Goal: Register for event/course

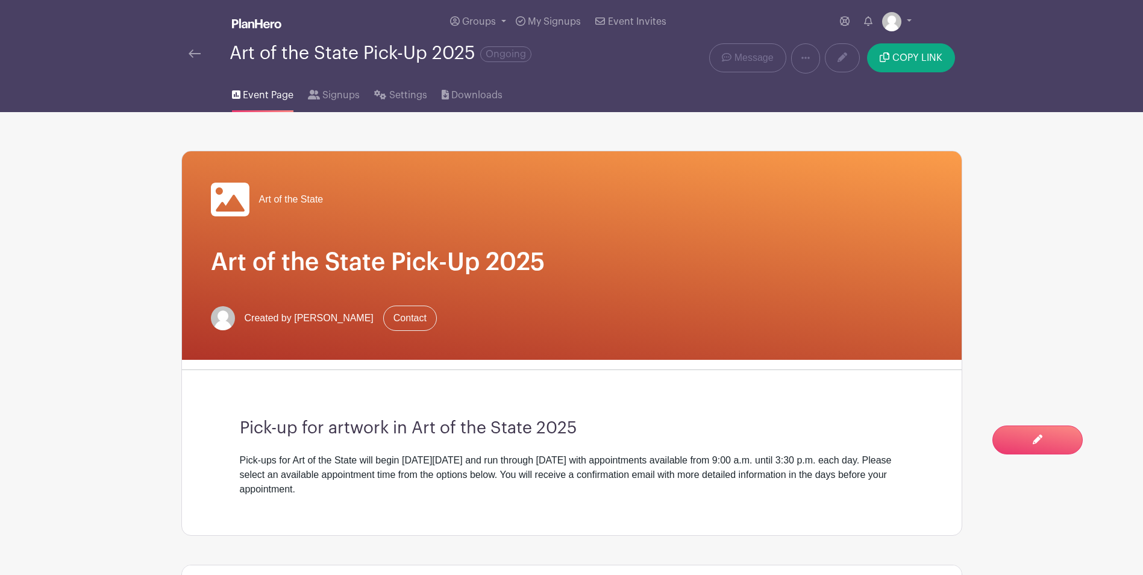
scroll to position [318, 0]
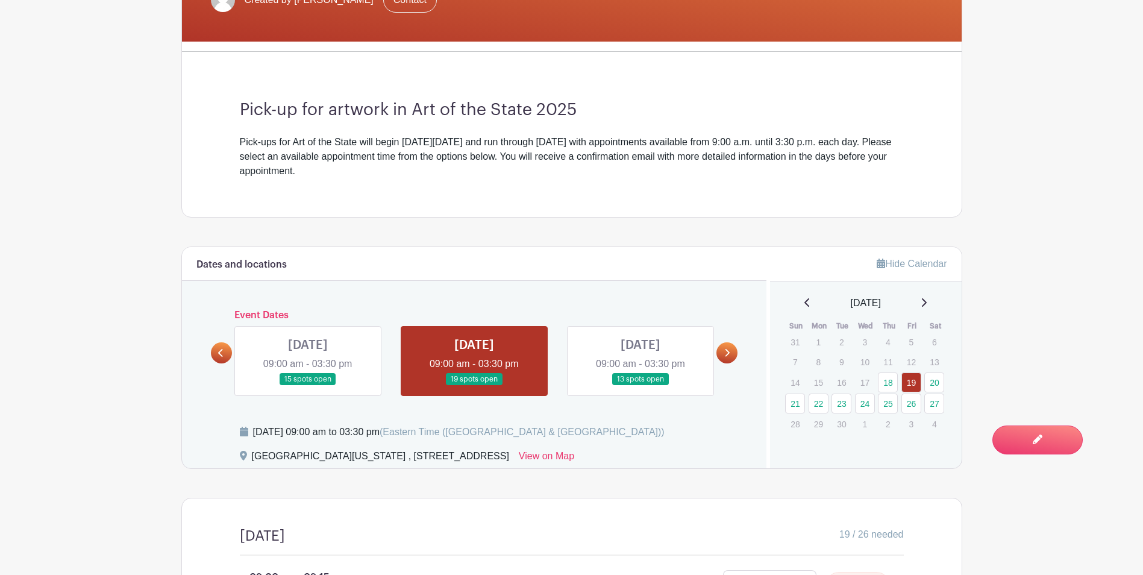
click at [308, 386] on link at bounding box center [308, 386] width 0 height 0
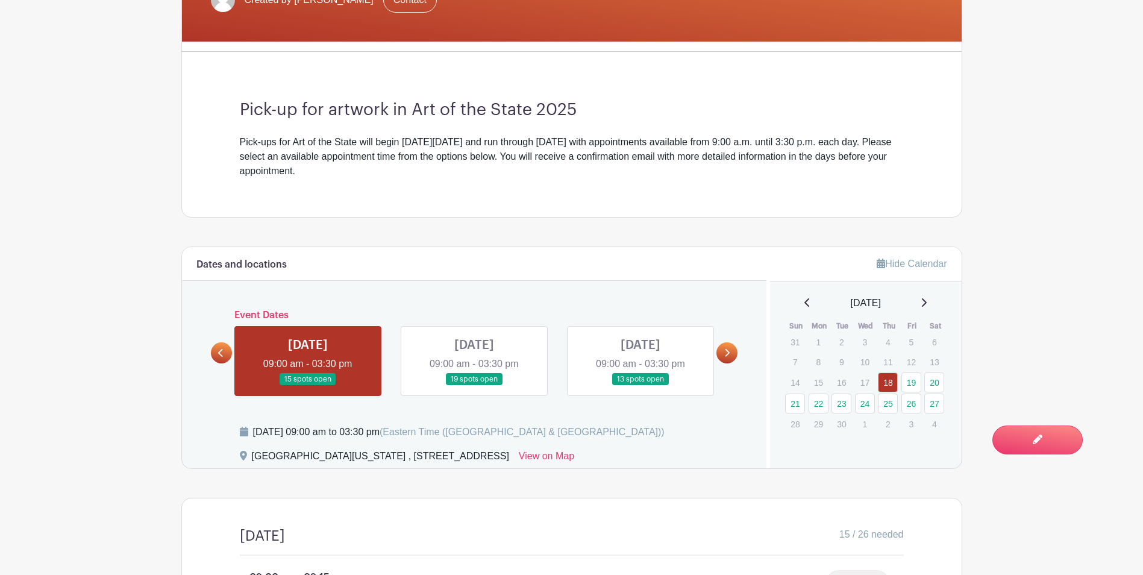
click at [724, 352] on icon at bounding box center [726, 352] width 5 height 9
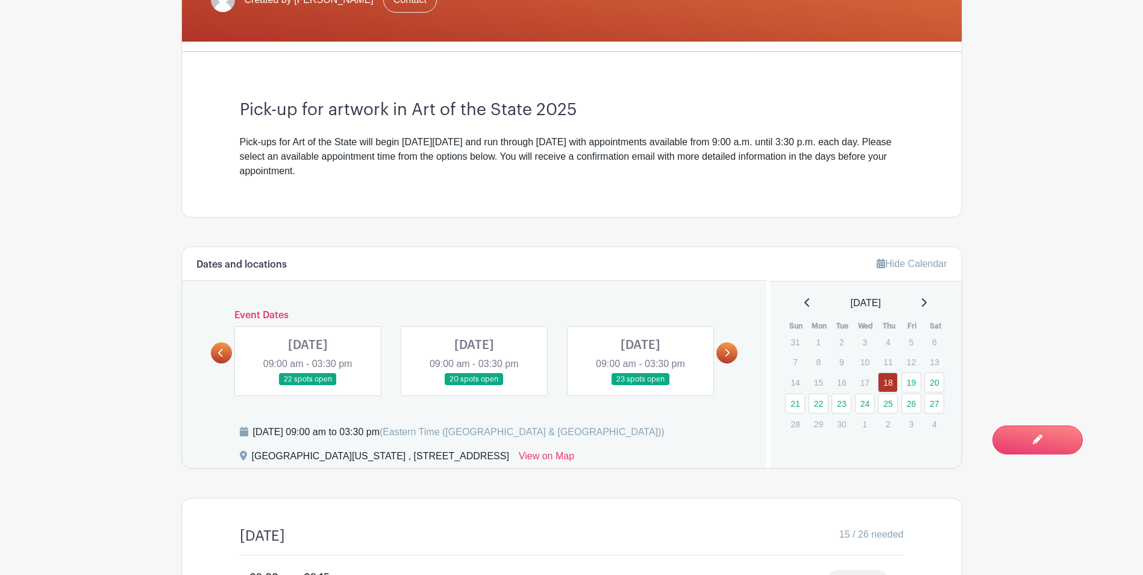
click at [723, 358] on link at bounding box center [727, 352] width 21 height 21
click at [730, 353] on icon at bounding box center [728, 353] width 5 height 8
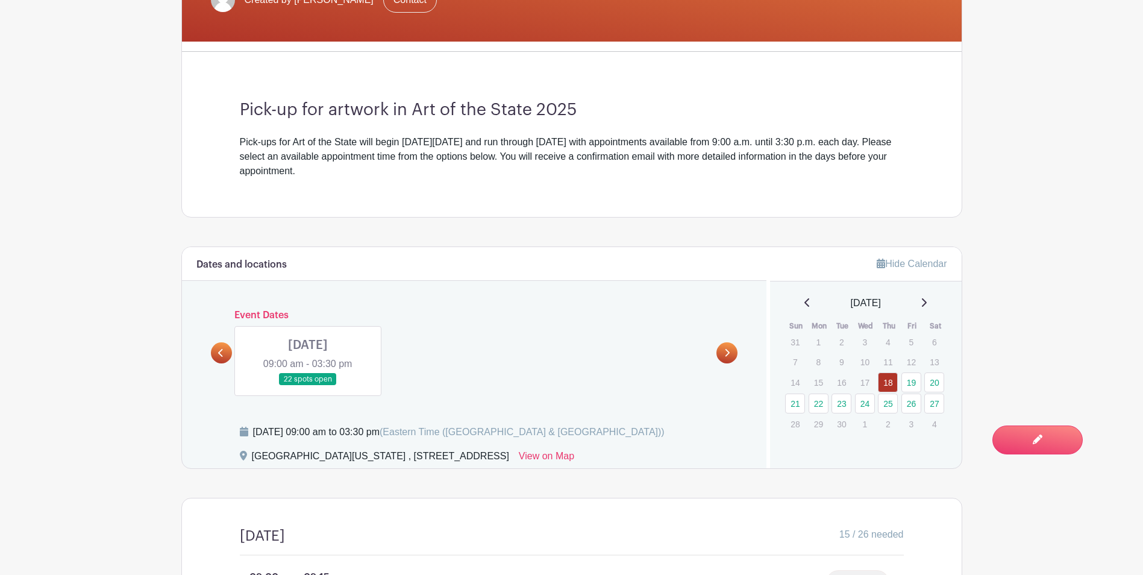
click at [219, 354] on icon at bounding box center [220, 353] width 5 height 8
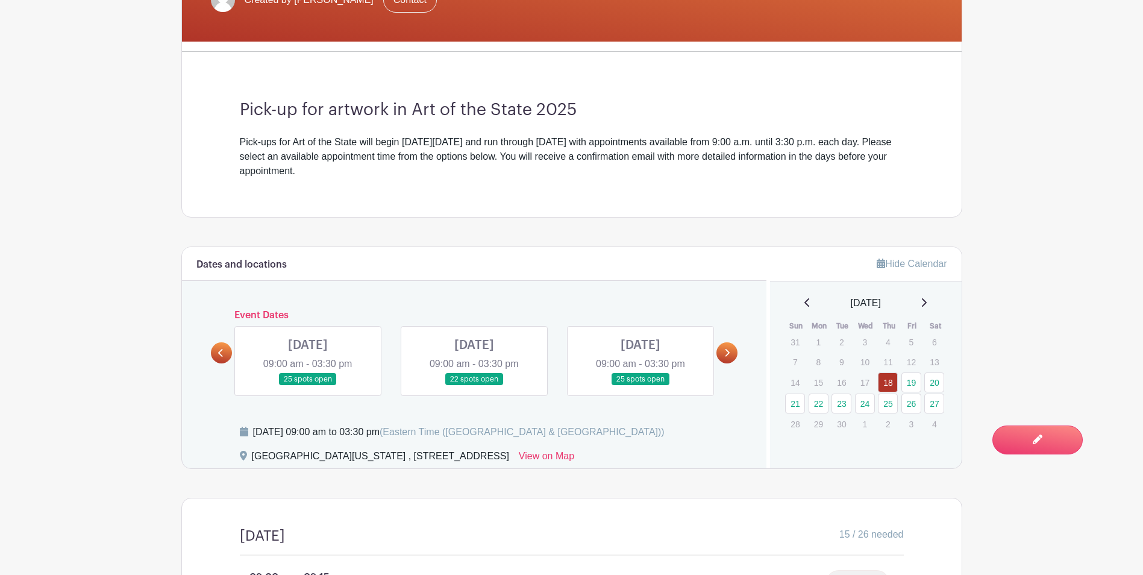
click at [219, 354] on icon at bounding box center [220, 353] width 5 height 8
click at [308, 386] on link at bounding box center [308, 386] width 0 height 0
click at [229, 354] on link at bounding box center [221, 352] width 21 height 21
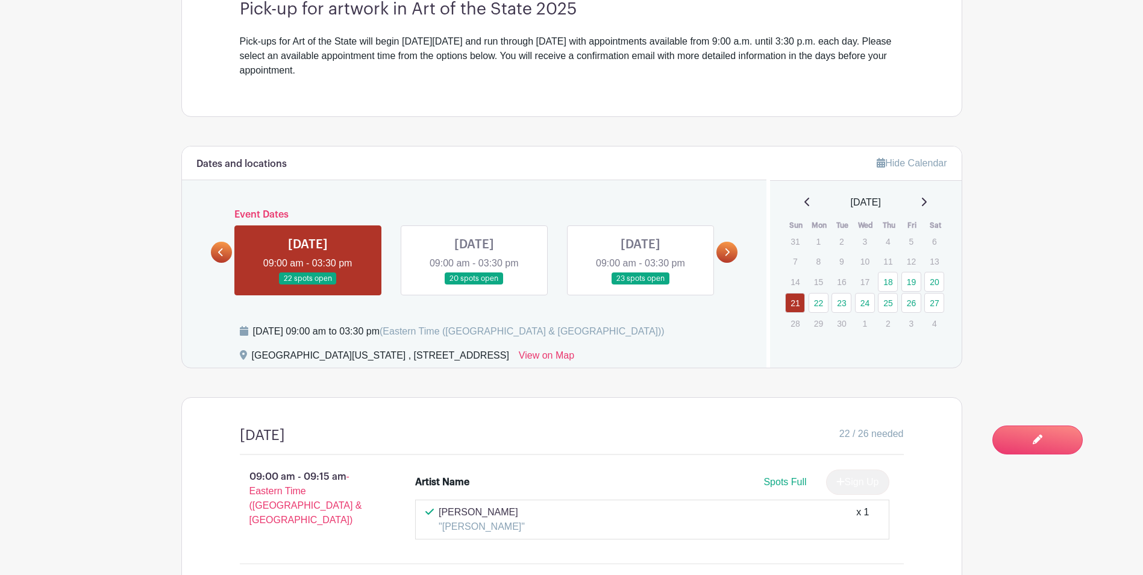
scroll to position [422, 0]
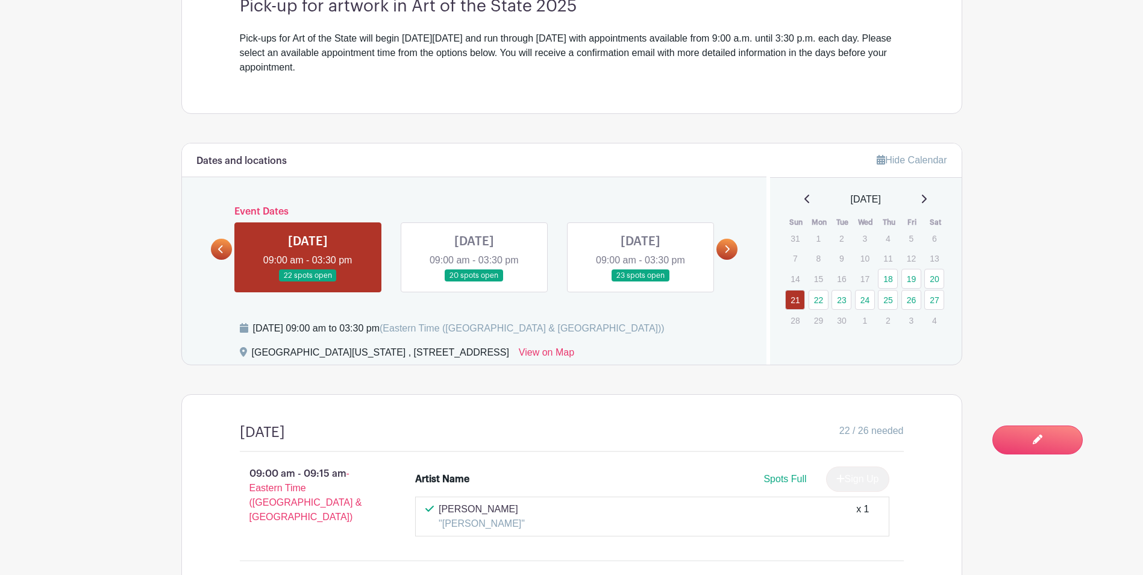
click at [217, 241] on link at bounding box center [221, 249] width 21 height 21
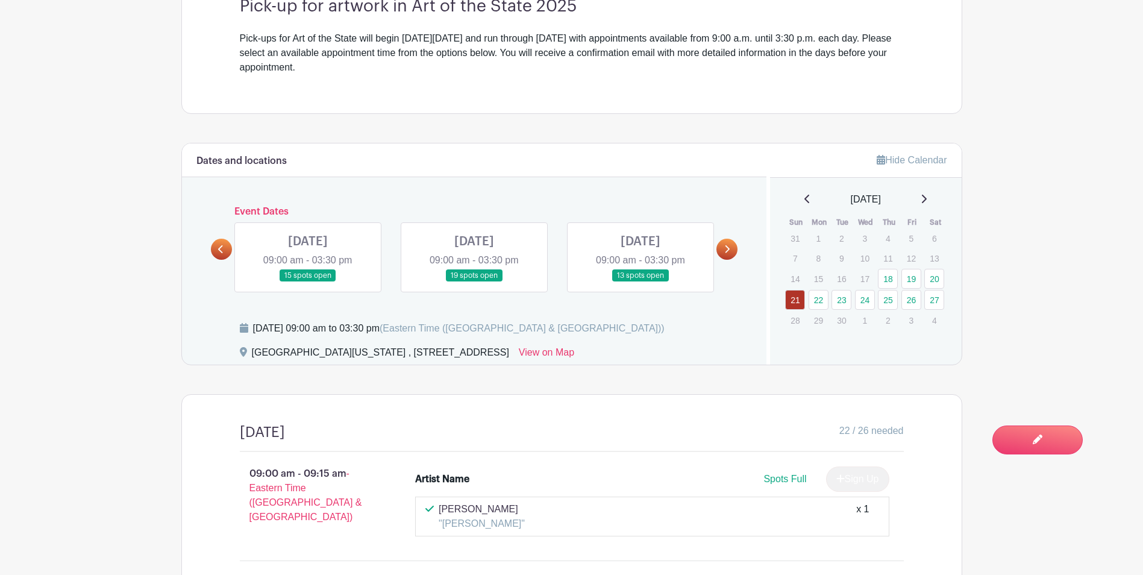
click at [308, 282] on link at bounding box center [308, 282] width 0 height 0
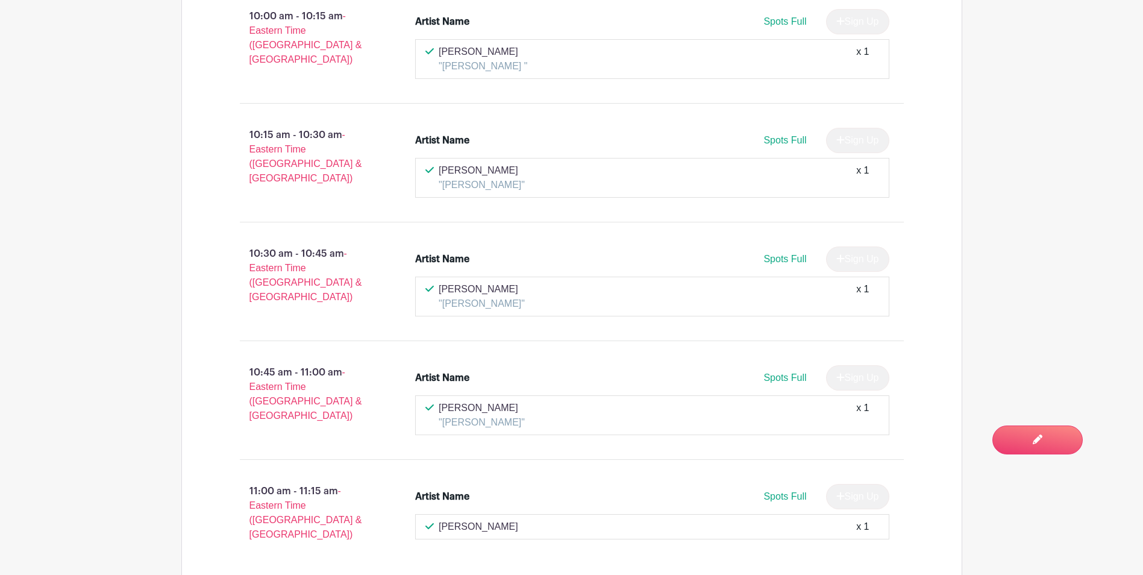
scroll to position [1326, 0]
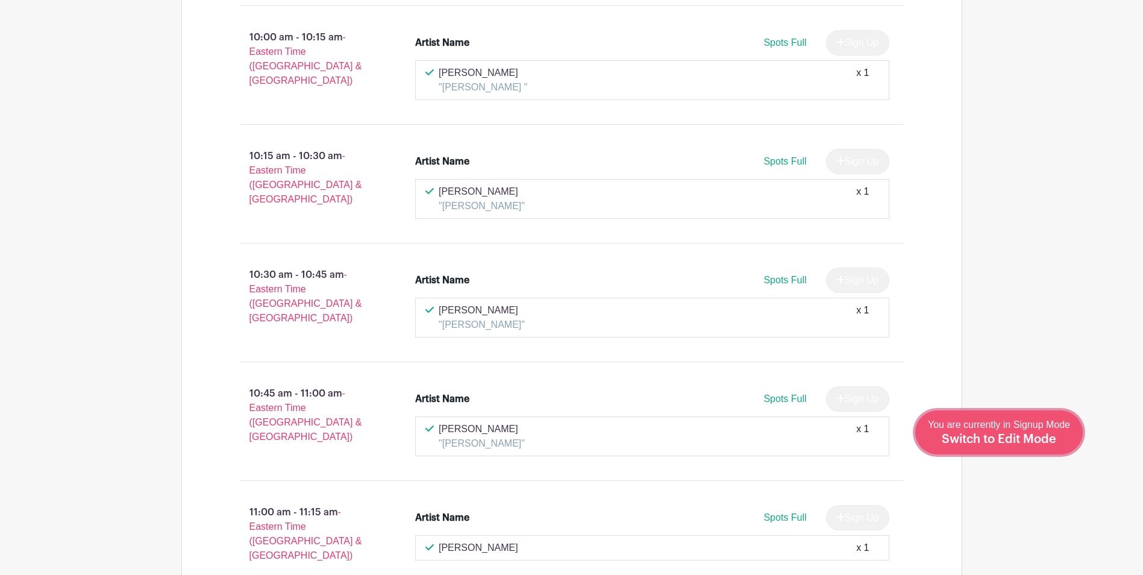
click at [1022, 430] on div "You are currently in Signup Mode Switch to Edit Mode" at bounding box center [999, 433] width 142 height 30
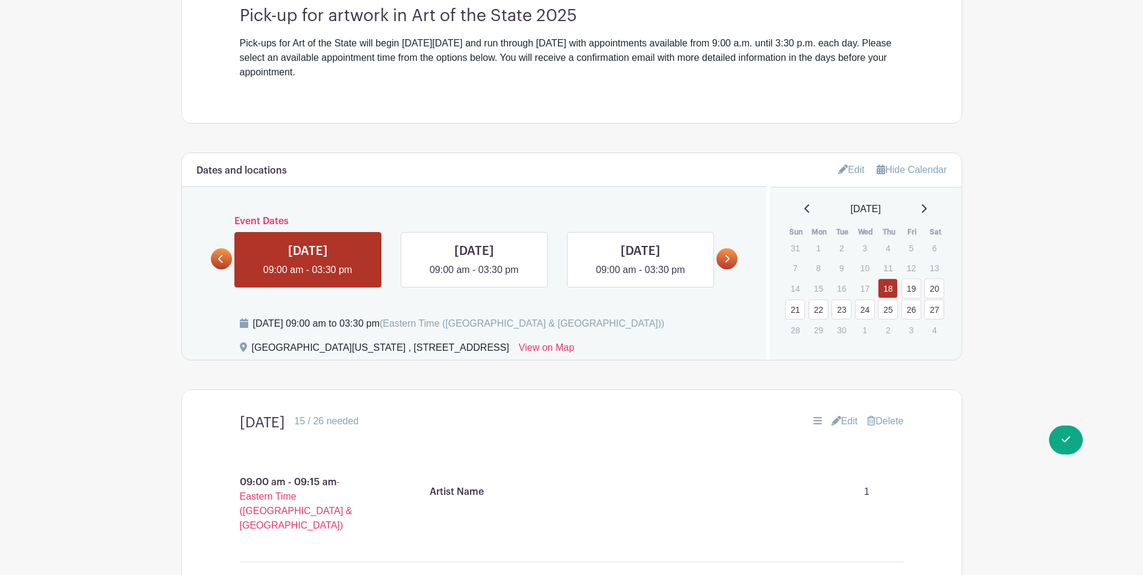
scroll to position [301, 0]
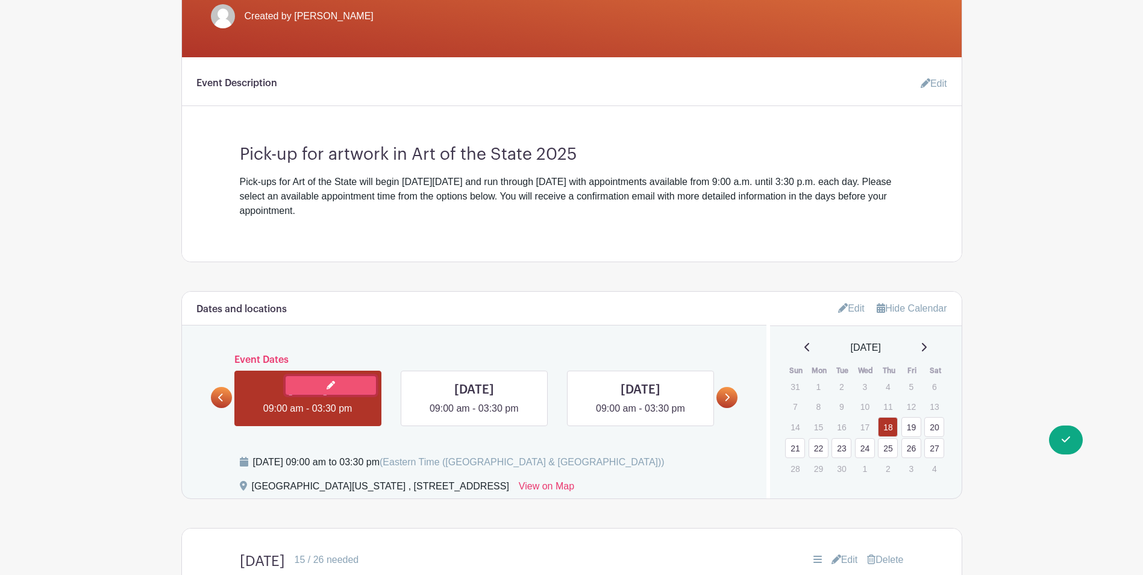
click at [328, 385] on icon at bounding box center [331, 385] width 8 height 8
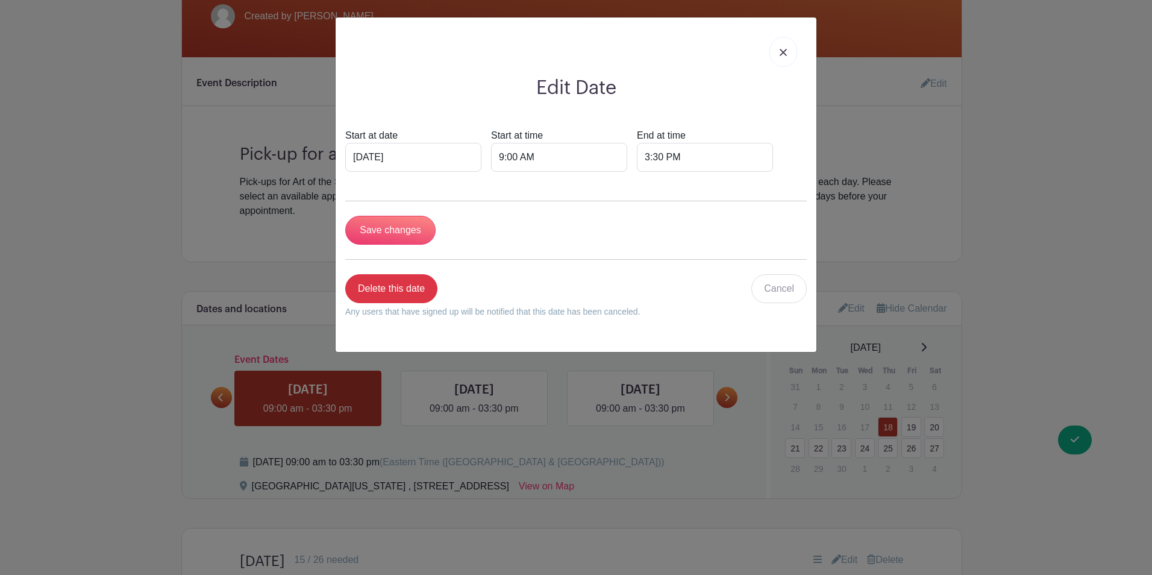
click at [790, 45] on link at bounding box center [784, 52] width 28 height 30
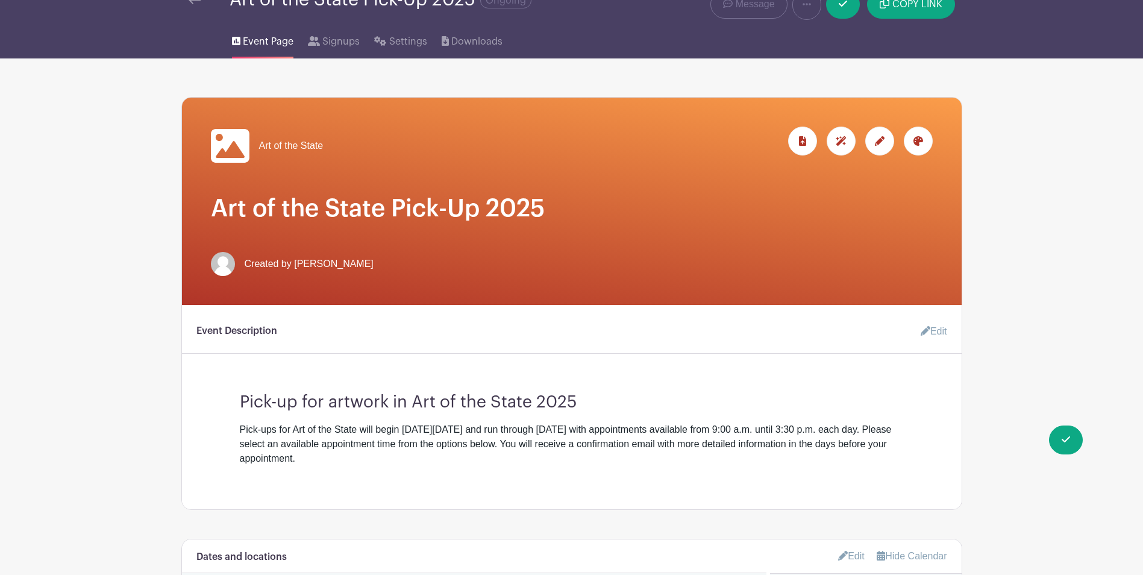
scroll to position [0, 0]
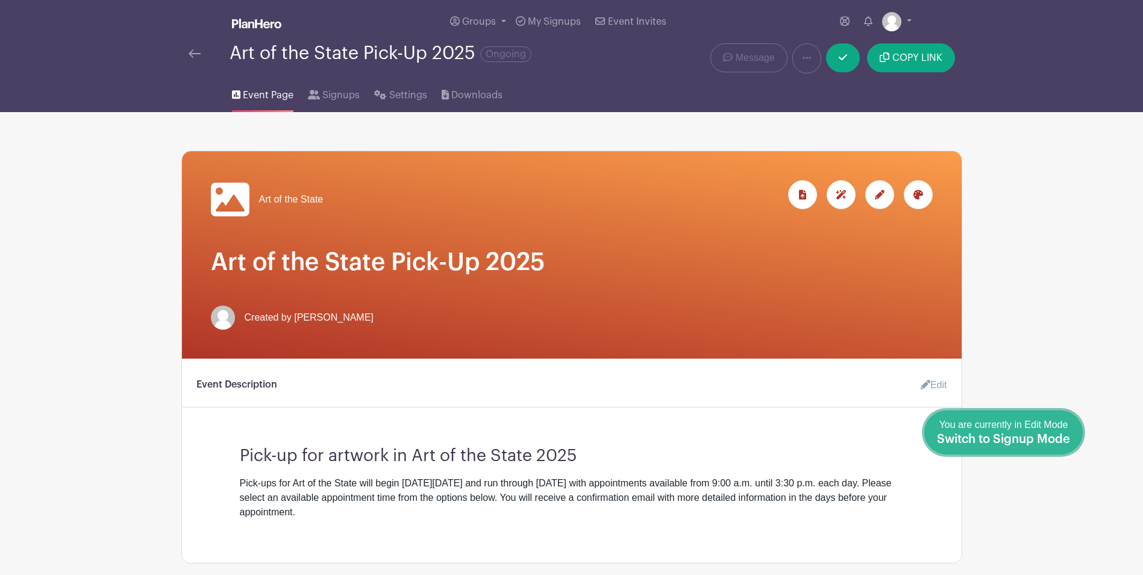
click at [1063, 436] on span "Switch to Signup Mode" at bounding box center [1003, 439] width 133 height 12
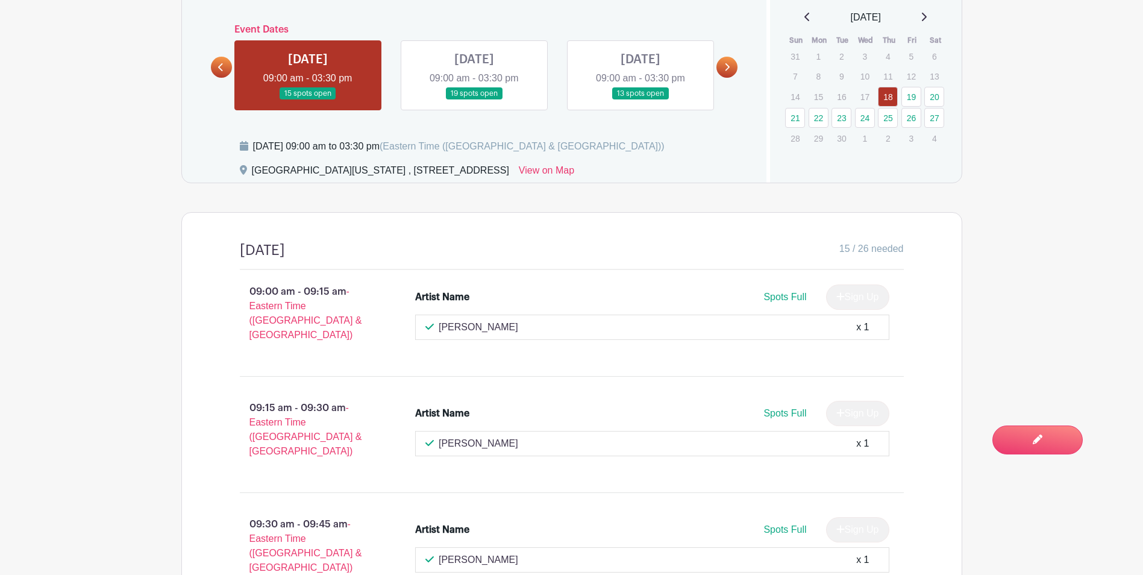
scroll to position [844, 0]
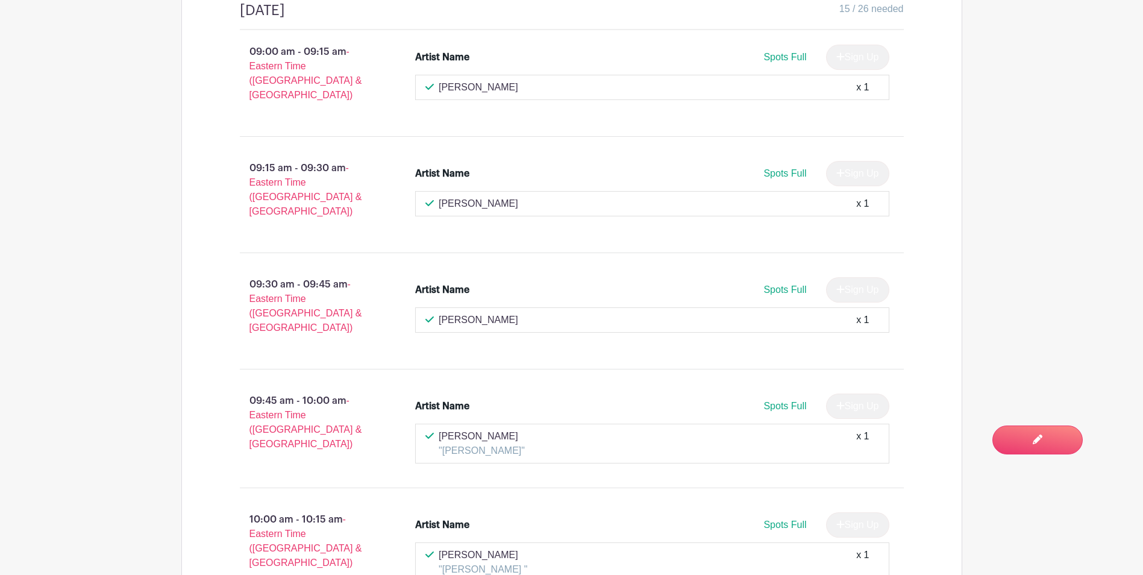
click at [867, 429] on div "x 1" at bounding box center [862, 443] width 13 height 29
click at [470, 399] on div "Artist Name" at bounding box center [442, 406] width 54 height 14
click at [788, 401] on span "Spots Full" at bounding box center [785, 406] width 43 height 10
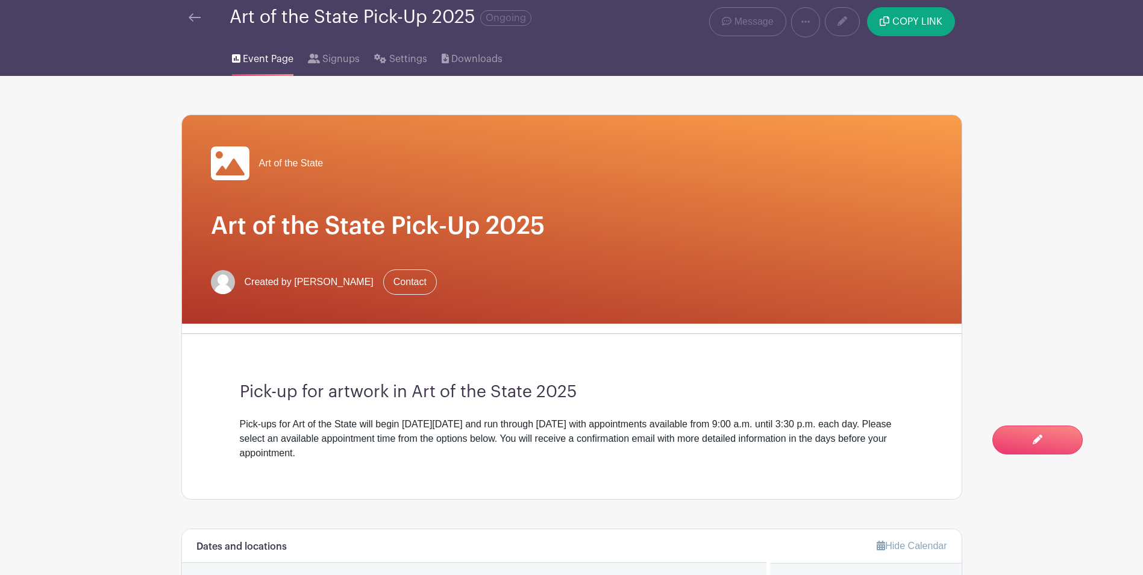
scroll to position [0, 0]
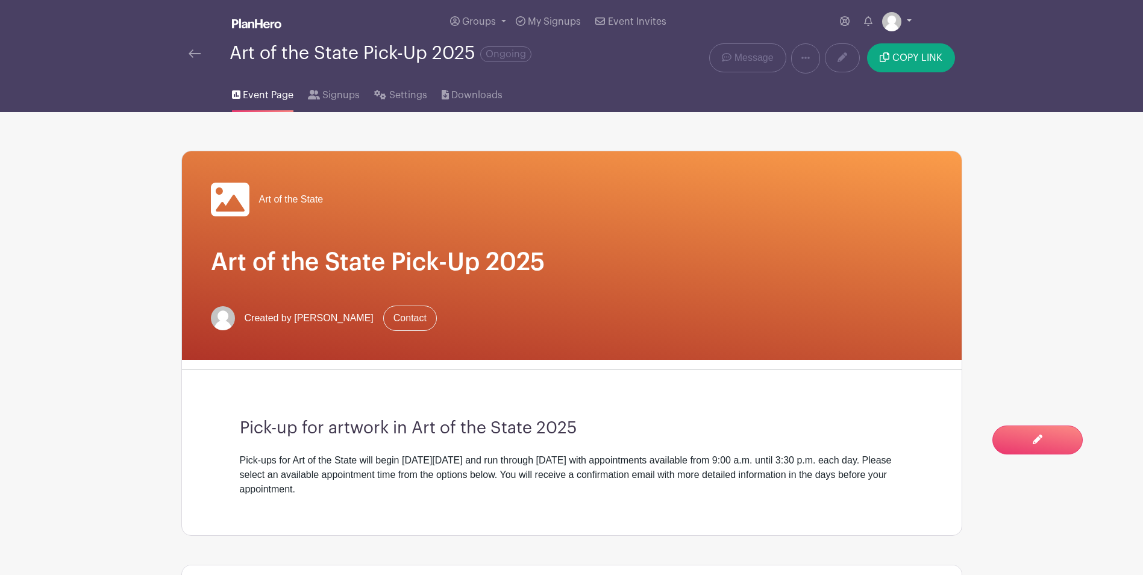
click at [895, 20] on img at bounding box center [891, 21] width 19 height 19
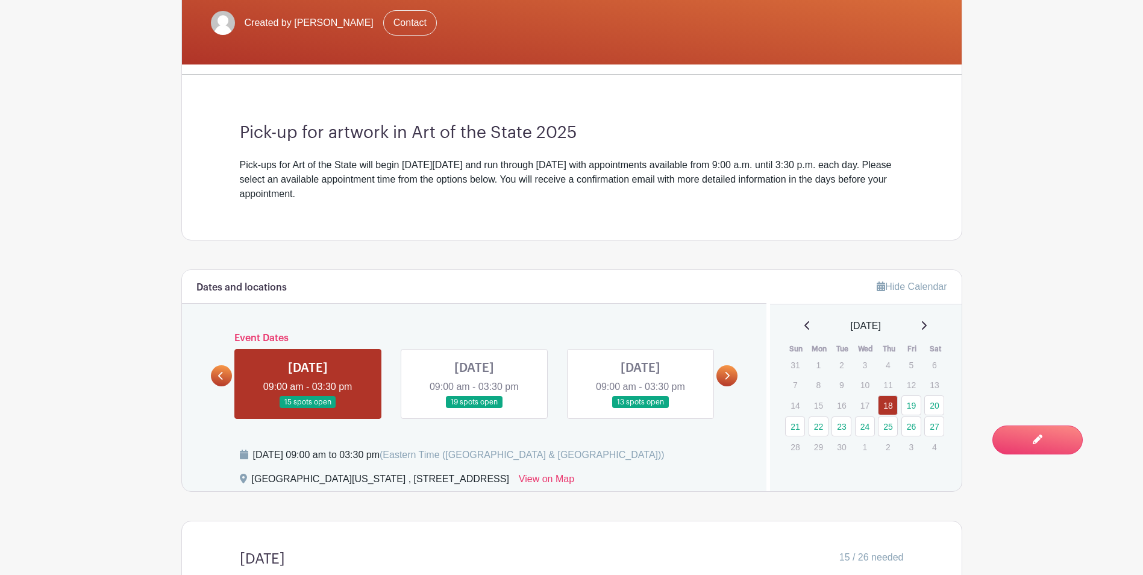
scroll to position [422, 0]
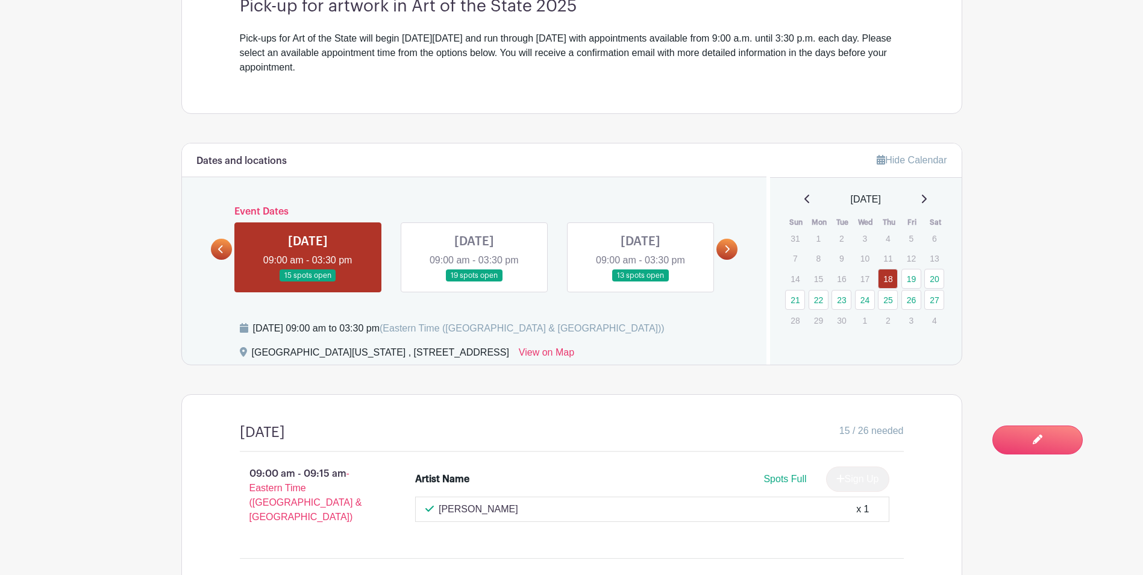
click at [308, 282] on link at bounding box center [308, 282] width 0 height 0
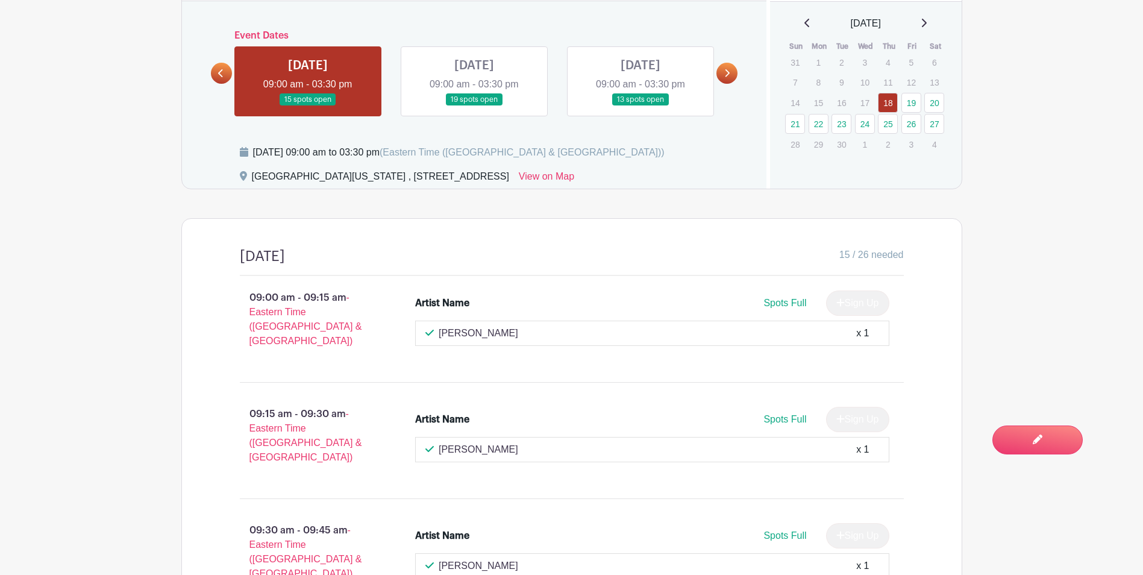
scroll to position [784, 0]
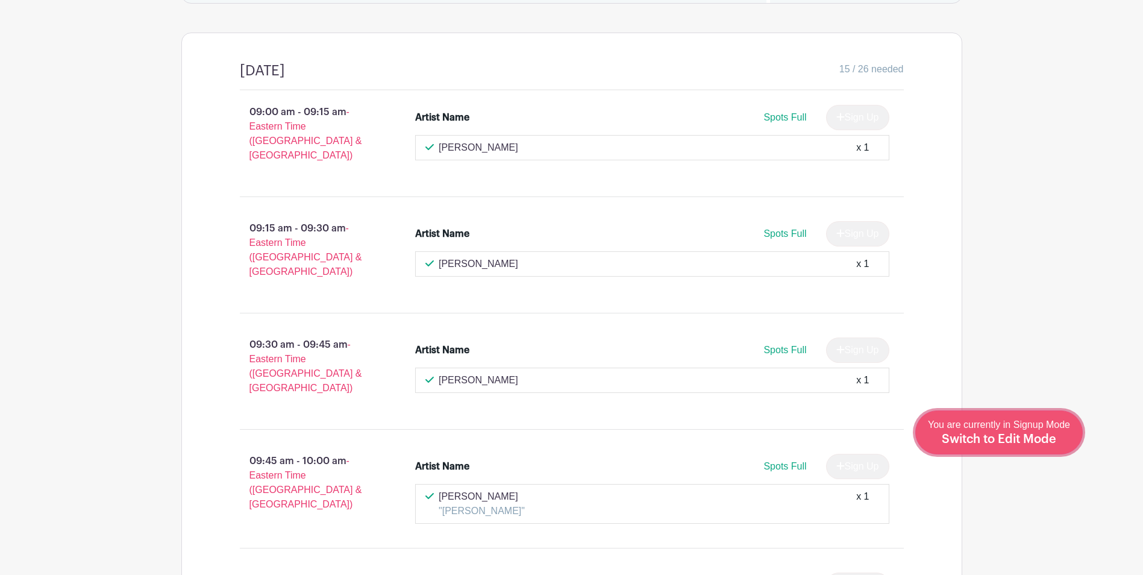
click at [1052, 444] on span "Switch to Edit Mode" at bounding box center [999, 439] width 115 height 12
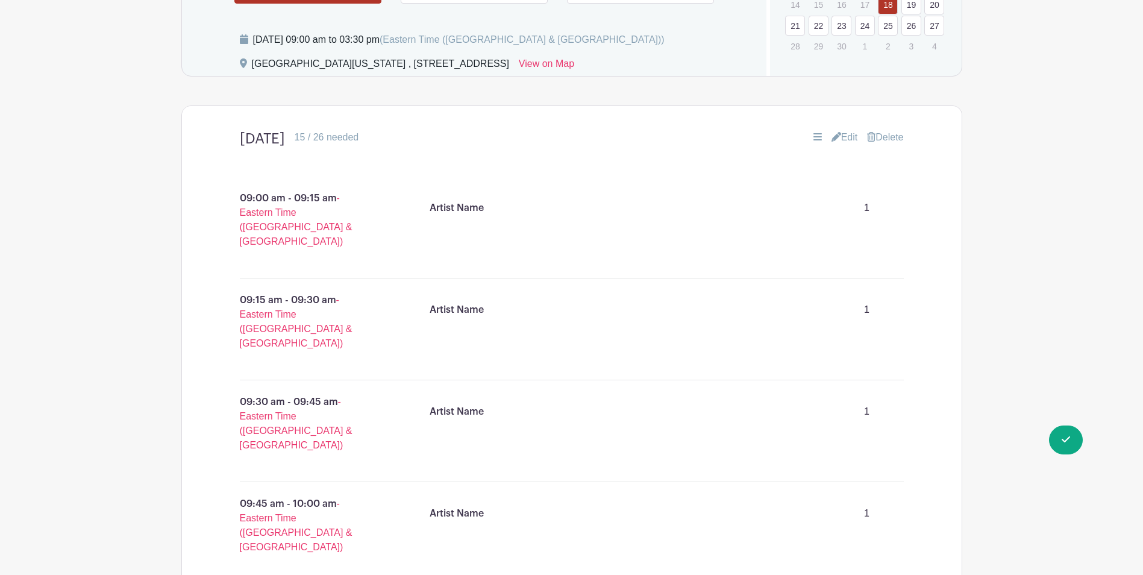
scroll to position [723, 0]
click at [838, 133] on link "Edit" at bounding box center [845, 138] width 27 height 14
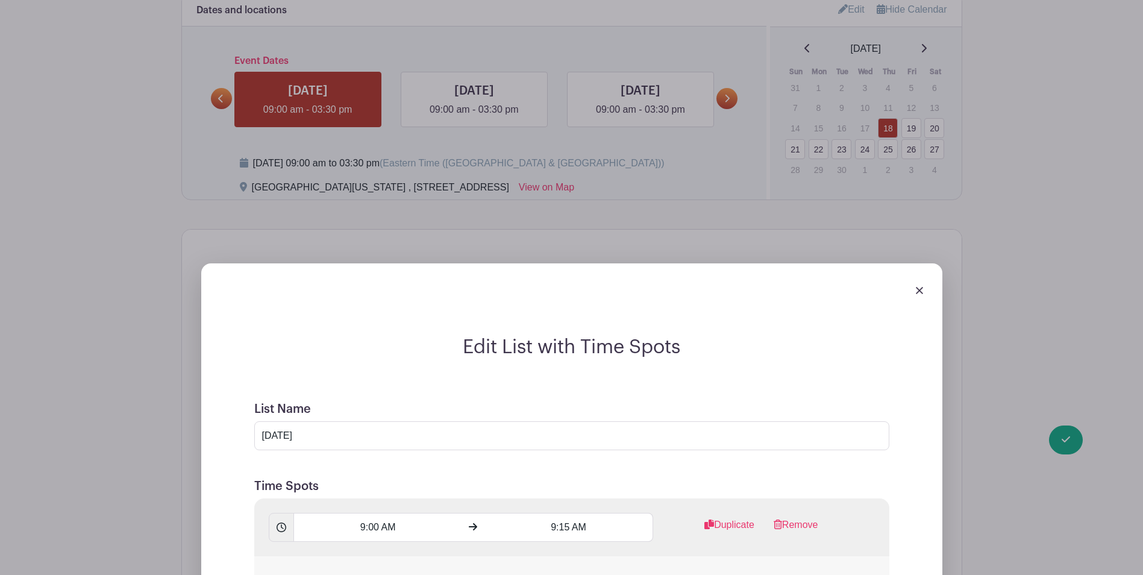
scroll to position [603, 0]
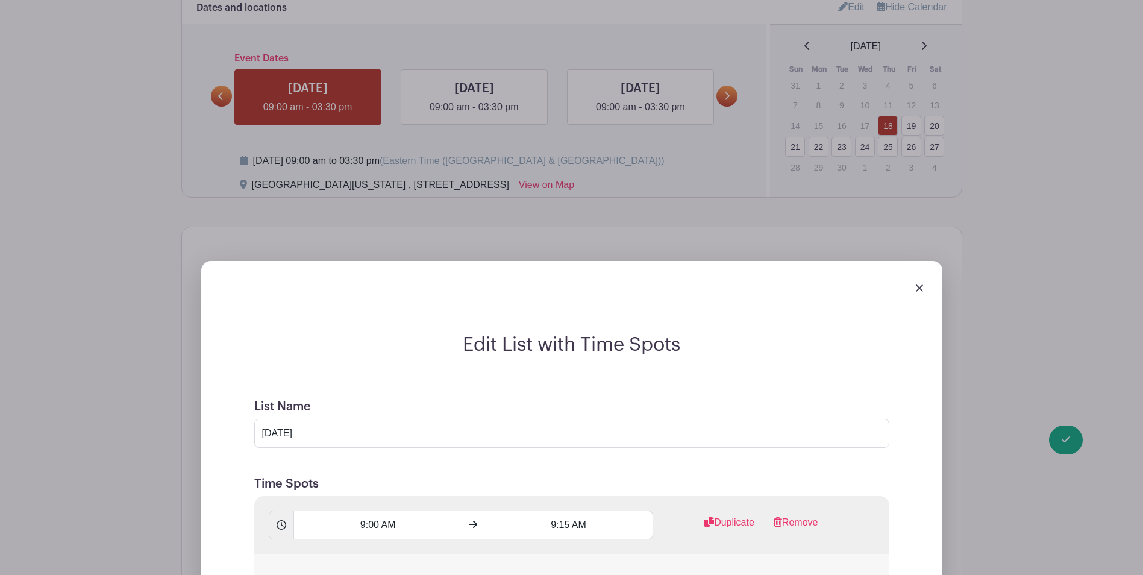
click at [922, 287] on img at bounding box center [919, 287] width 7 height 7
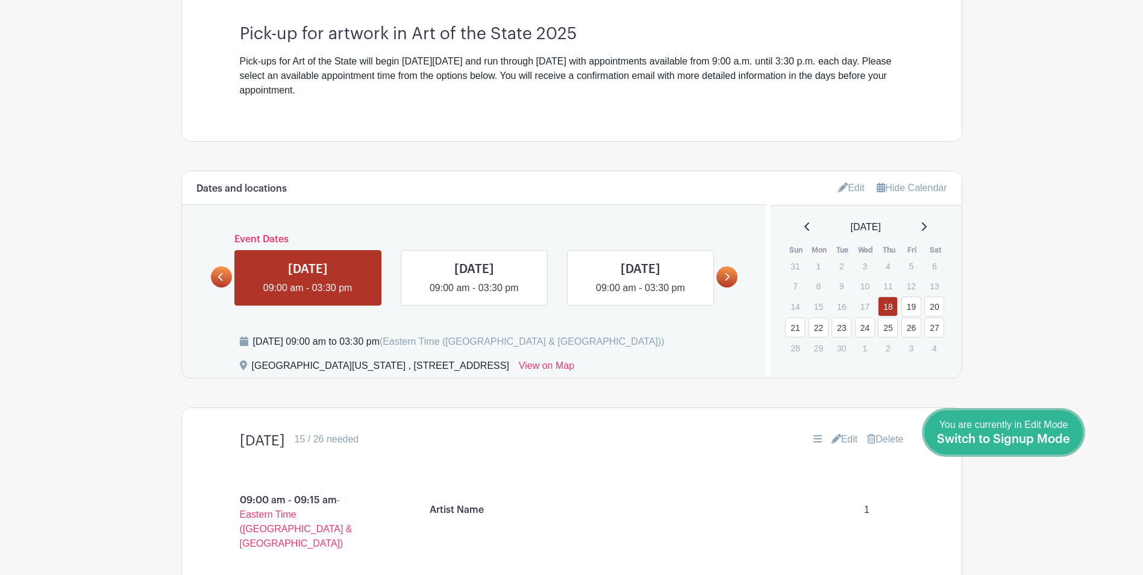
click at [1057, 437] on span "Switch to Signup Mode" at bounding box center [1003, 439] width 133 height 12
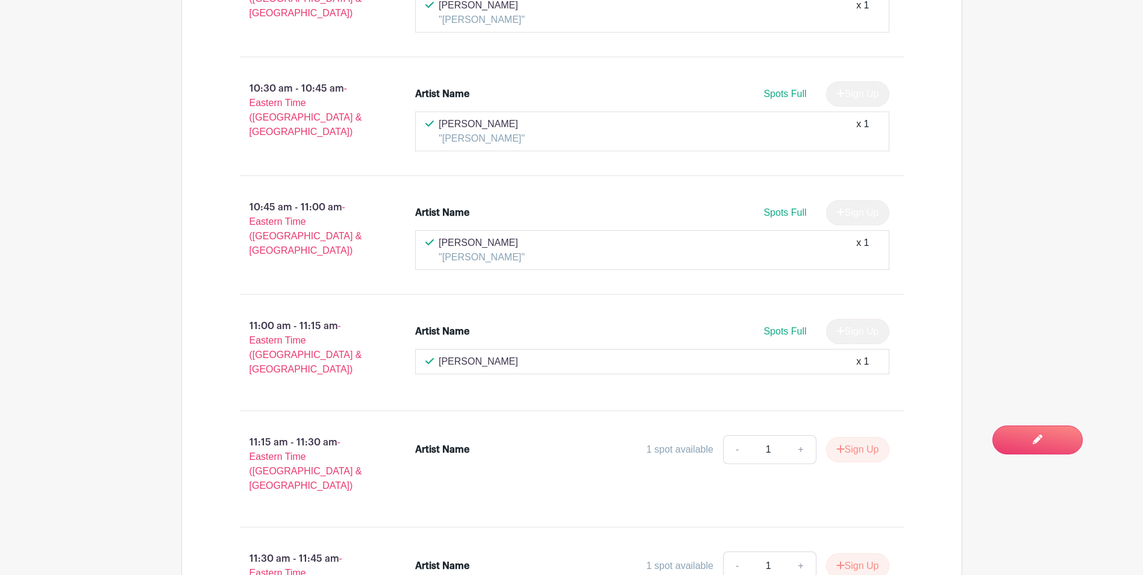
scroll to position [1507, 0]
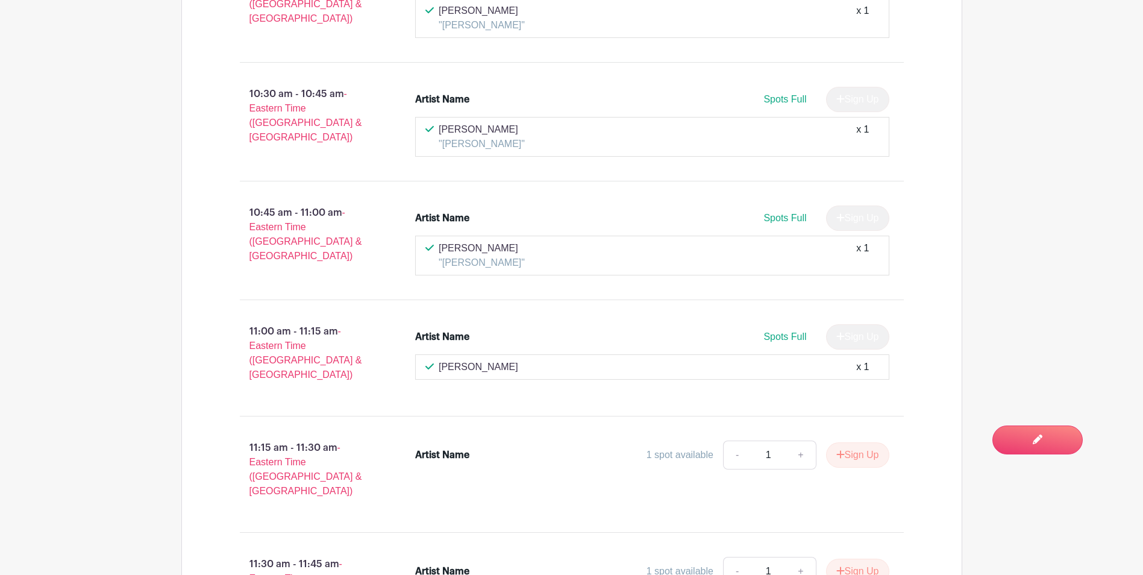
click at [515, 256] on p ""[PERSON_NAME]"" at bounding box center [482, 263] width 86 height 14
click at [476, 241] on p "[PERSON_NAME]" at bounding box center [482, 248] width 86 height 14
click at [448, 206] on div "Artist Name Spots Full Sign Up" at bounding box center [652, 221] width 474 height 30
click at [773, 213] on span "Spots Full" at bounding box center [785, 218] width 43 height 10
click at [270, 207] on span "- Eastern Time ([GEOGRAPHIC_DATA] & [GEOGRAPHIC_DATA])" at bounding box center [306, 234] width 113 height 54
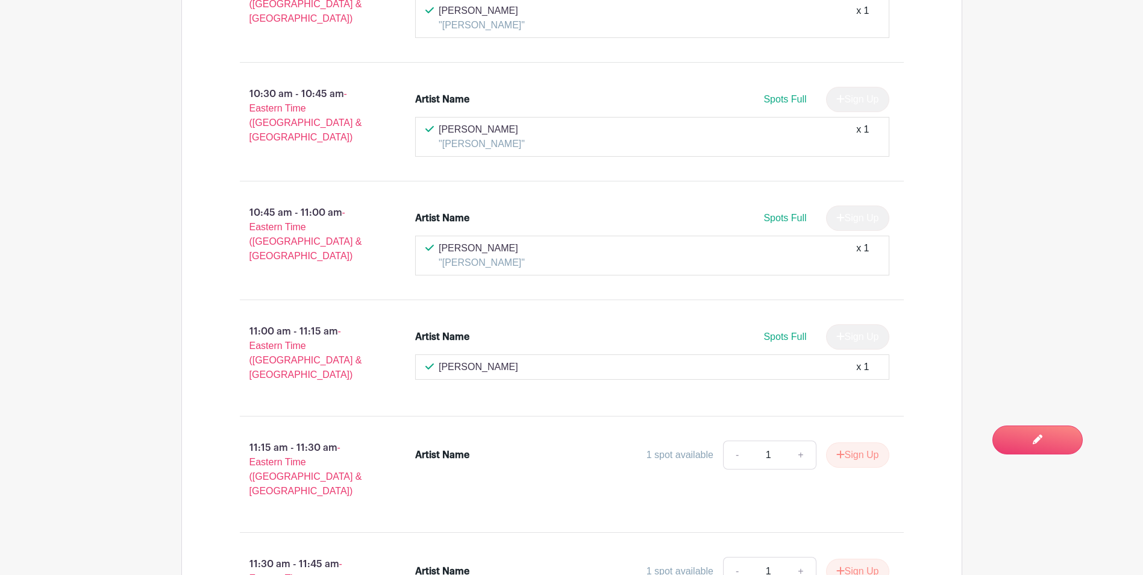
click at [276, 201] on p "10:45 am - 11:00 am - Eastern Time ([GEOGRAPHIC_DATA] & [GEOGRAPHIC_DATA])" at bounding box center [309, 235] width 176 height 68
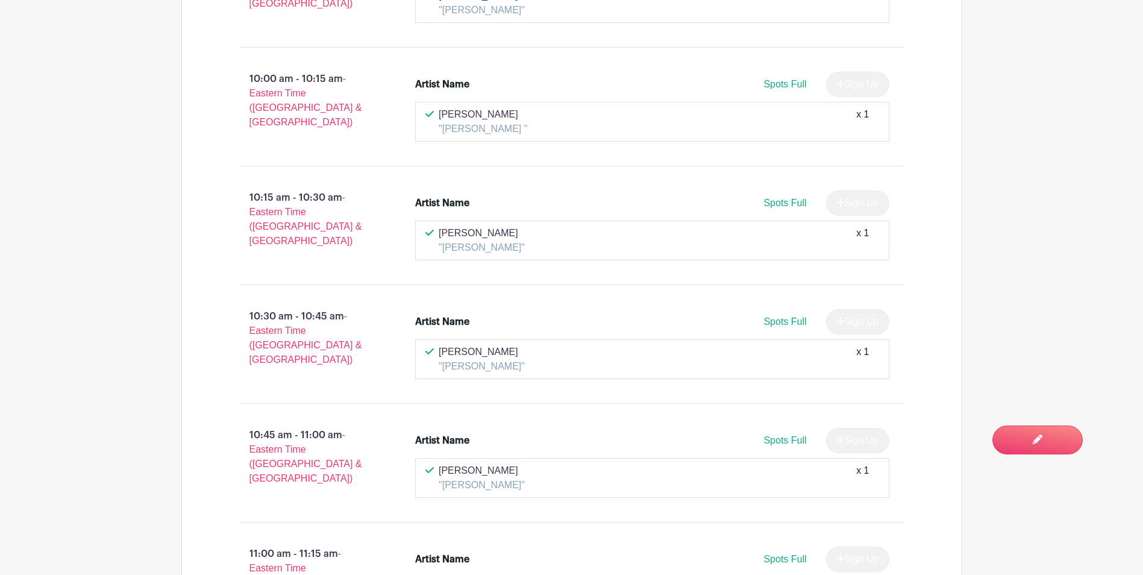
scroll to position [1266, 0]
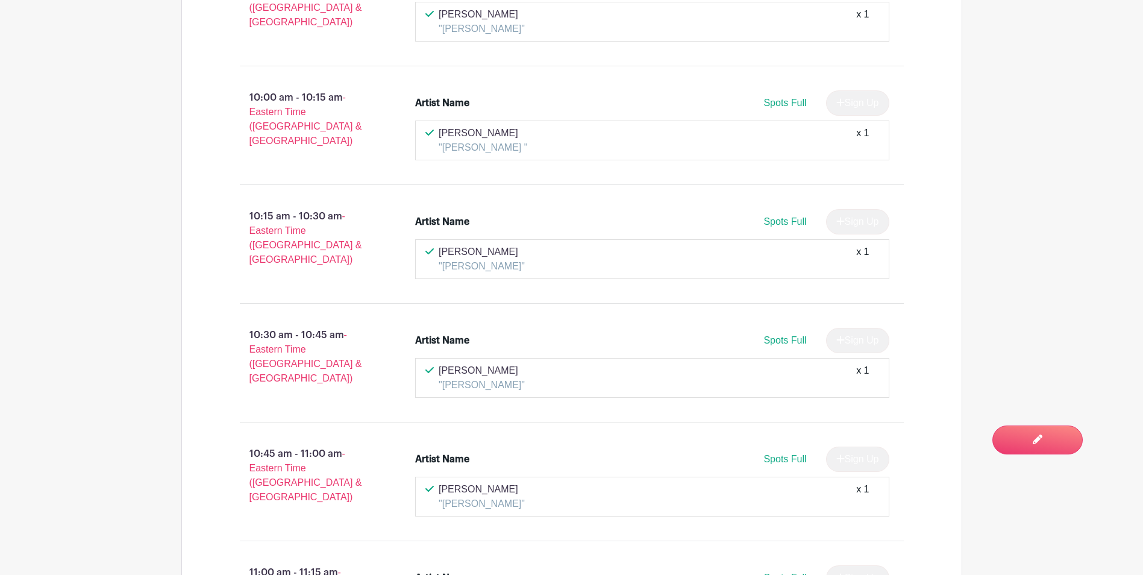
click at [794, 335] on span "Spots Full" at bounding box center [785, 340] width 43 height 10
click at [288, 327] on p "10:30 am - 10:45 am - Eastern Time ([GEOGRAPHIC_DATA] & [GEOGRAPHIC_DATA])" at bounding box center [309, 357] width 176 height 68
drag, startPoint x: 452, startPoint y: 333, endPoint x: 571, endPoint y: 338, distance: 119.5
click at [571, 363] on div "[PERSON_NAME] "[PERSON_NAME]" x 1" at bounding box center [653, 377] width 454 height 29
drag, startPoint x: 571, startPoint y: 338, endPoint x: 570, endPoint y: 350, distance: 12.2
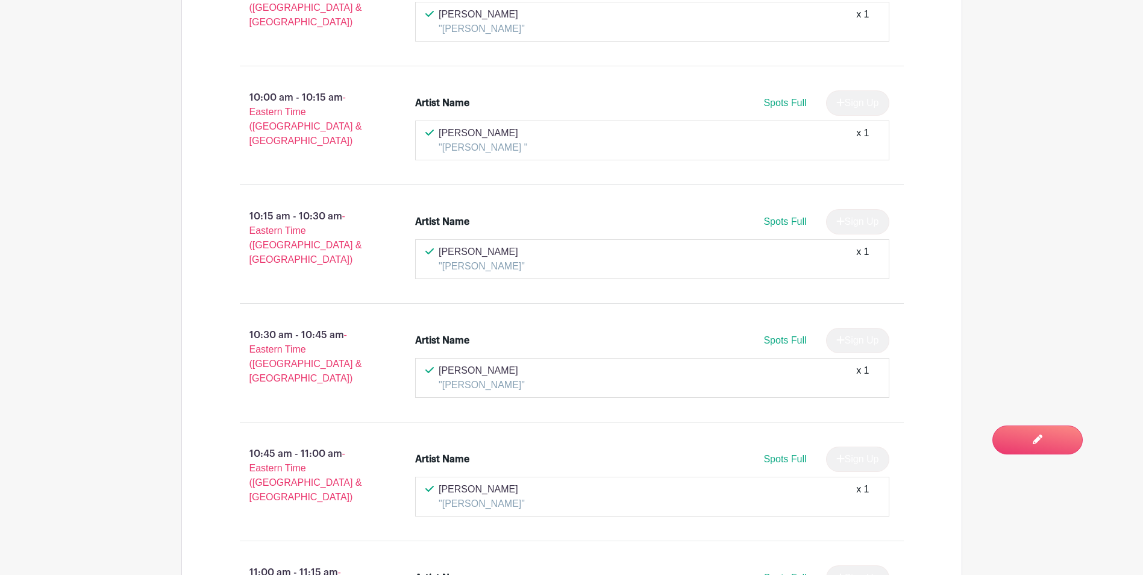
click at [570, 363] on div "[PERSON_NAME] "[PERSON_NAME]" x 1" at bounding box center [653, 377] width 454 height 29
click at [484, 363] on p "[PERSON_NAME]" at bounding box center [482, 370] width 86 height 14
drag, startPoint x: 463, startPoint y: 336, endPoint x: 723, endPoint y: 321, distance: 260.2
click at [711, 328] on div "Artist Name Spots Full Sign Up" at bounding box center [652, 343] width 474 height 30
click at [845, 328] on div "Sign Up" at bounding box center [853, 340] width 73 height 25
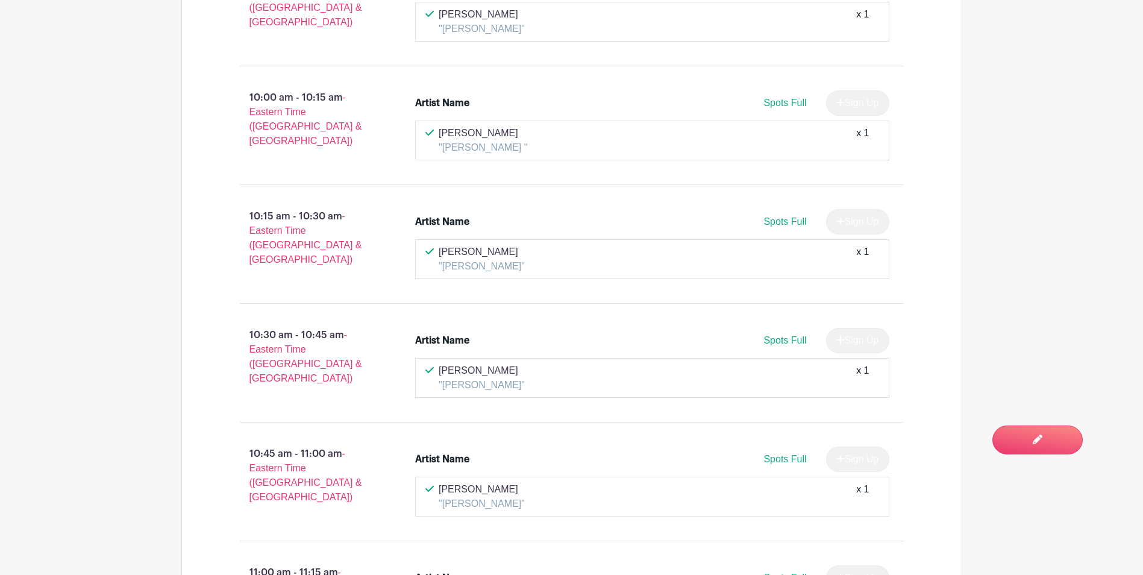
click at [317, 330] on span "- Eastern Time ([GEOGRAPHIC_DATA] & [GEOGRAPHIC_DATA])" at bounding box center [306, 357] width 113 height 54
drag, startPoint x: 277, startPoint y: 304, endPoint x: 269, endPoint y: 297, distance: 11.5
click at [269, 323] on p "10:30 am - 10:45 am - Eastern Time ([GEOGRAPHIC_DATA] & [GEOGRAPHIC_DATA])" at bounding box center [309, 357] width 176 height 68
drag, startPoint x: 269, startPoint y: 297, endPoint x: 419, endPoint y: 297, distance: 149.5
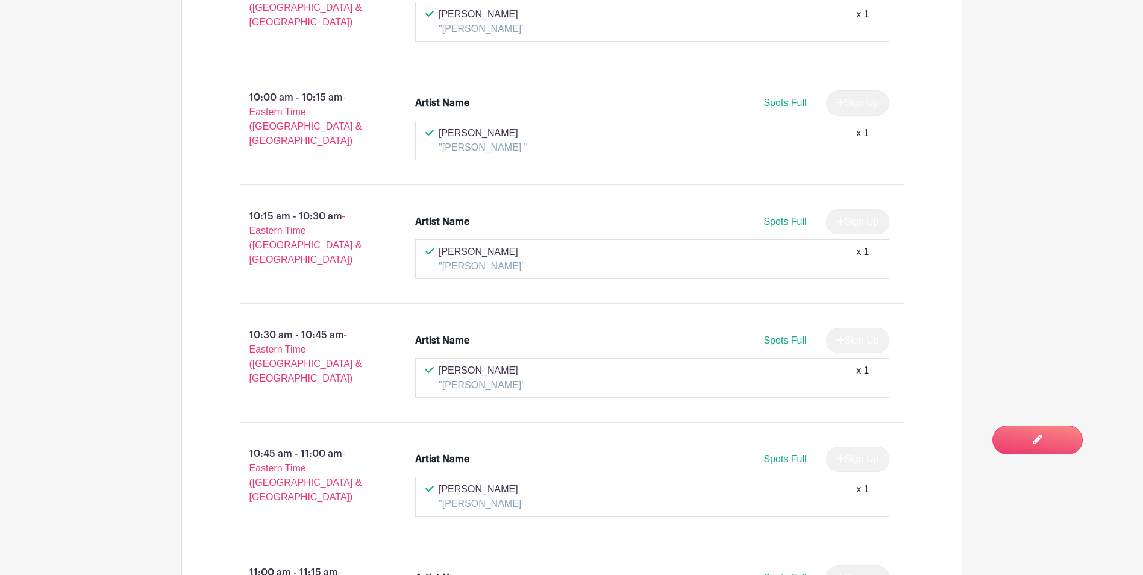
click at [419, 333] on div "Artist Name" at bounding box center [442, 340] width 54 height 14
drag, startPoint x: 419, startPoint y: 297, endPoint x: 451, endPoint y: 321, distance: 40.5
click at [451, 328] on div "Artist Name Spots Full Sign Up" at bounding box center [652, 343] width 474 height 30
click at [455, 358] on div "[PERSON_NAME] "[PERSON_NAME]" x 1" at bounding box center [652, 378] width 474 height 40
drag, startPoint x: 455, startPoint y: 324, endPoint x: 471, endPoint y: 338, distance: 20.9
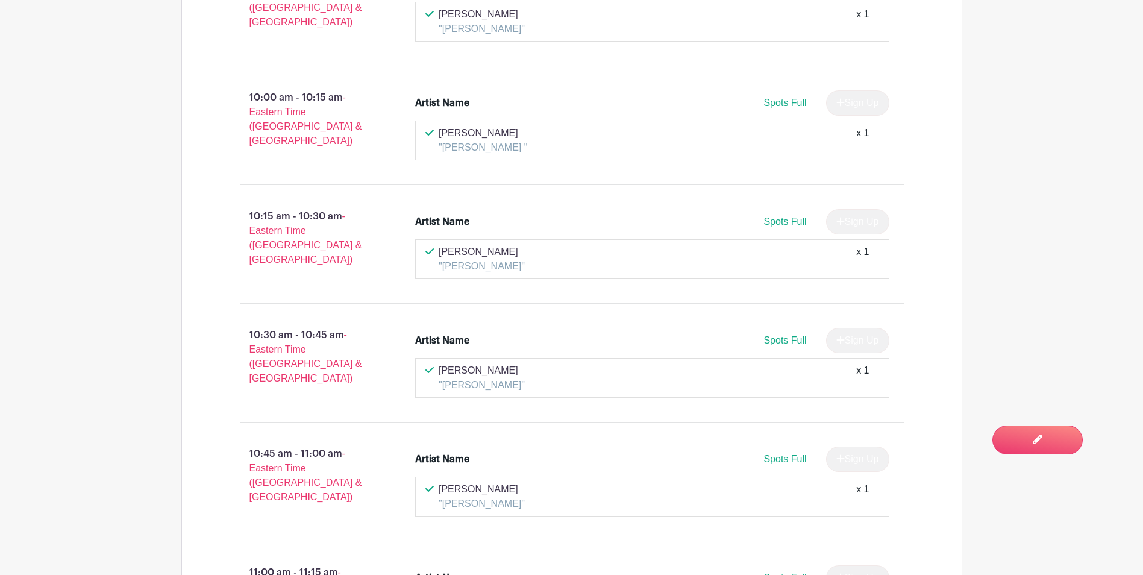
click at [471, 363] on p "[PERSON_NAME]" at bounding box center [482, 370] width 86 height 14
click at [473, 363] on p "[PERSON_NAME]" at bounding box center [482, 370] width 86 height 14
drag, startPoint x: 473, startPoint y: 340, endPoint x: 511, endPoint y: 347, distance: 39.2
click at [511, 378] on p ""[PERSON_NAME]"" at bounding box center [482, 385] width 86 height 14
drag, startPoint x: 496, startPoint y: 334, endPoint x: 450, endPoint y: 326, distance: 47.1
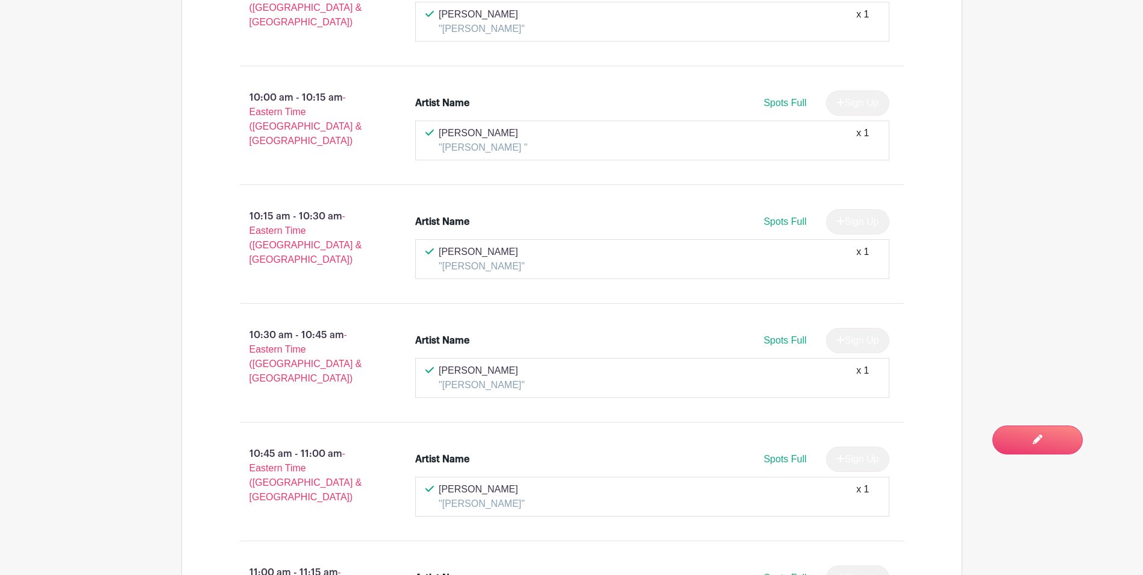
click at [495, 363] on p "[PERSON_NAME]" at bounding box center [482, 370] width 86 height 14
click at [433, 333] on div "Artist Name" at bounding box center [442, 340] width 54 height 14
click at [467, 378] on p ""[PERSON_NAME]"" at bounding box center [482, 385] width 86 height 14
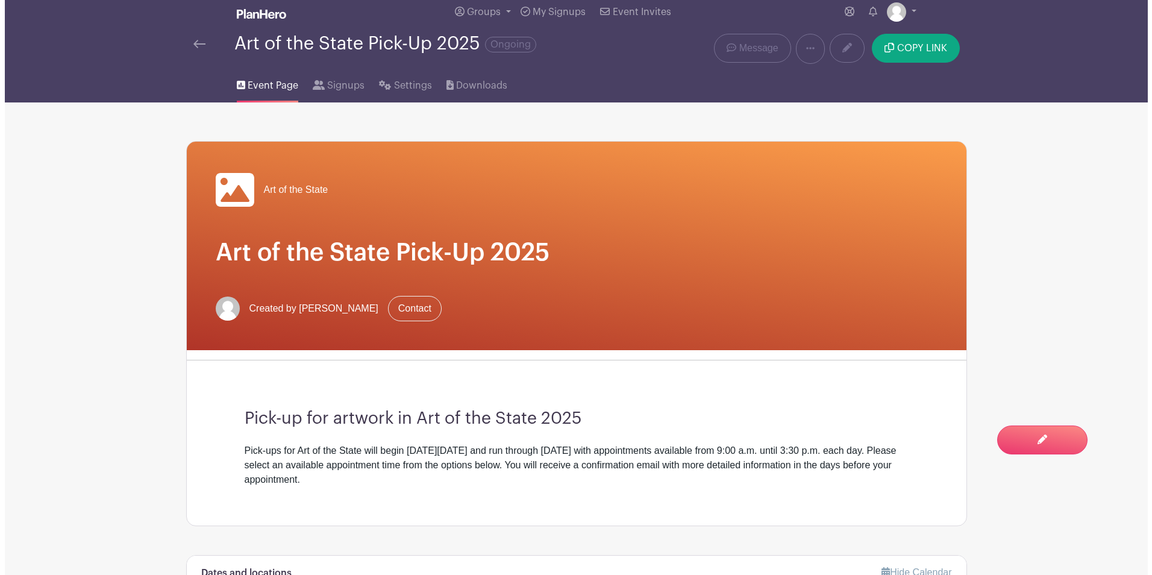
scroll to position [0, 0]
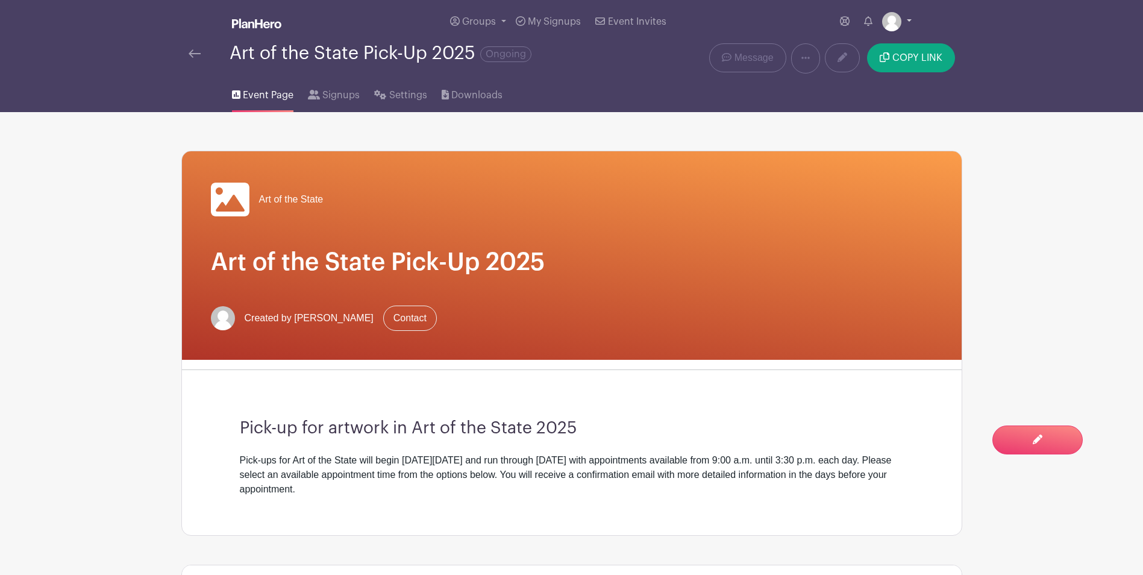
click at [908, 12] on li "My account Logout" at bounding box center [897, 22] width 30 height 24
click at [904, 21] on link at bounding box center [897, 21] width 30 height 19
click at [849, 74] on link "Logout" at bounding box center [863, 79] width 95 height 19
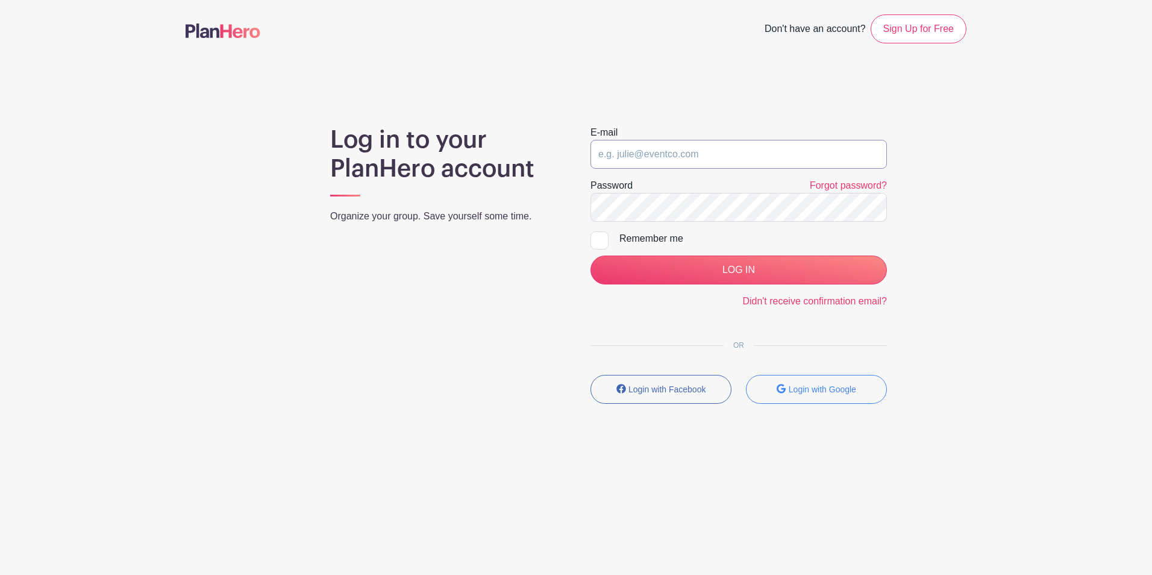
click at [703, 163] on input "email" at bounding box center [739, 154] width 297 height 29
type input "[EMAIL_ADDRESS][DOMAIN_NAME]"
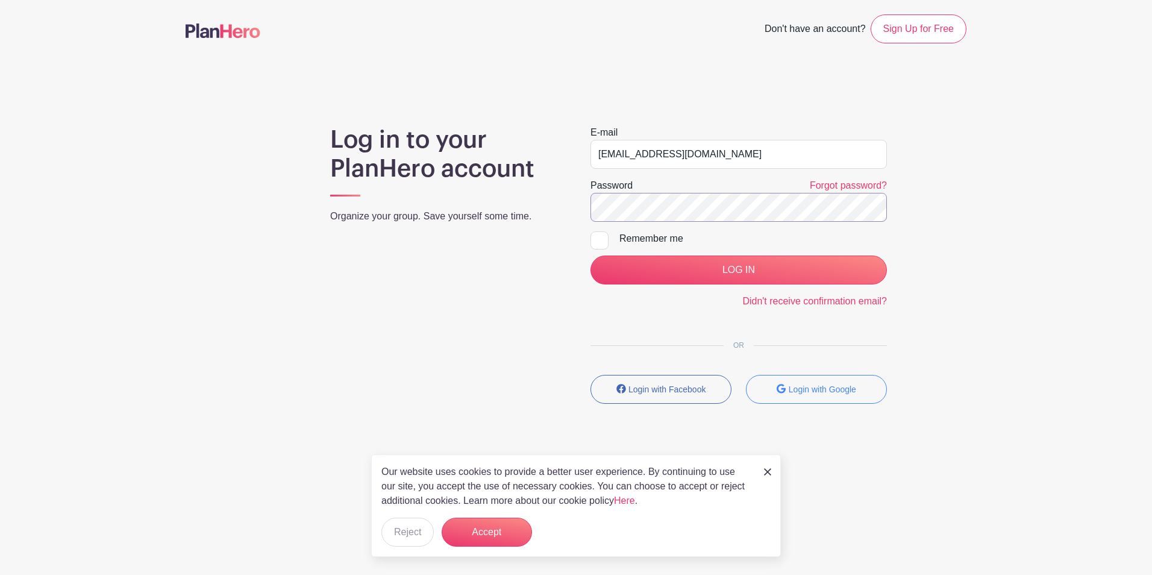
click at [591, 256] on input "LOG IN" at bounding box center [739, 270] width 297 height 29
